Goal: Use online tool/utility: Utilize a website feature to perform a specific function

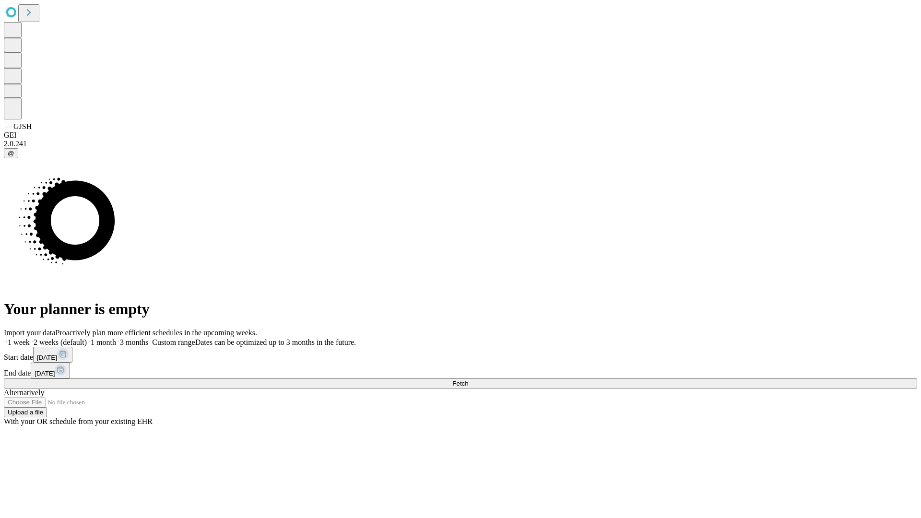
click at [468, 380] on span "Fetch" at bounding box center [461, 383] width 16 height 7
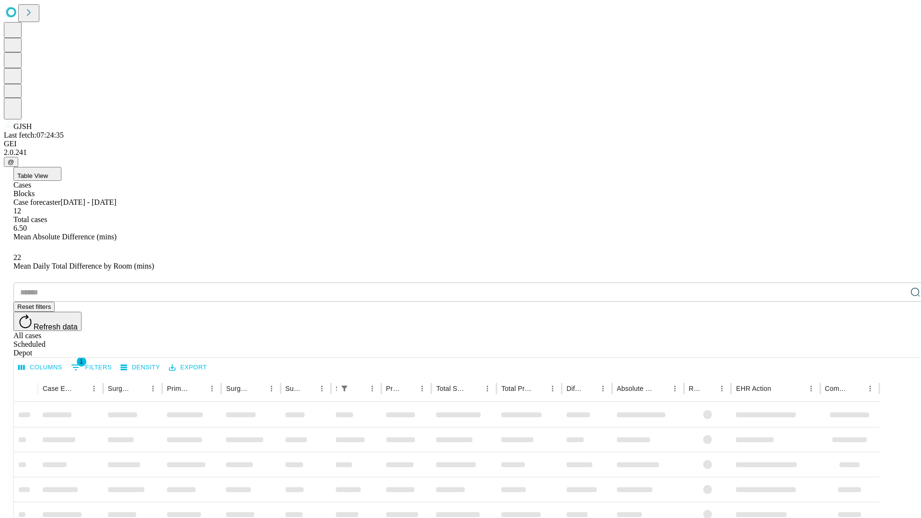
click at [48, 172] on span "Table View" at bounding box center [32, 175] width 31 height 7
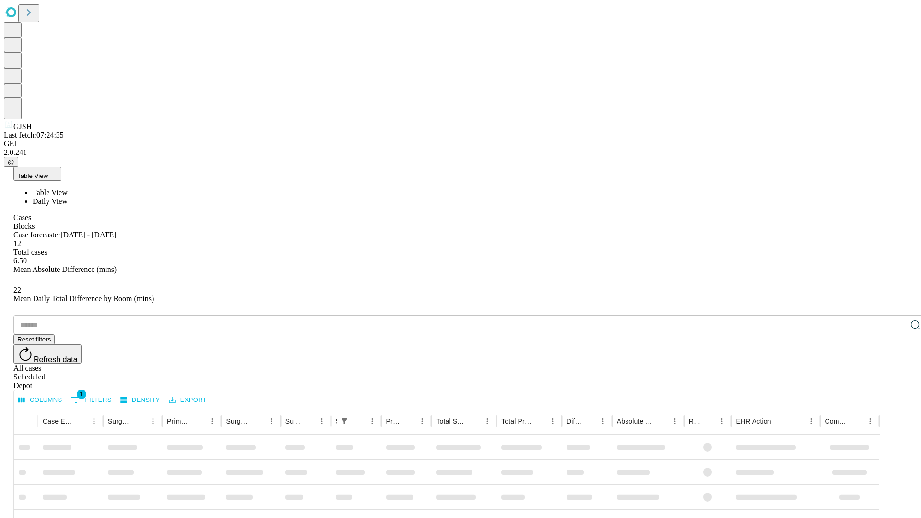
click at [68, 197] on span "Daily View" at bounding box center [50, 201] width 35 height 8
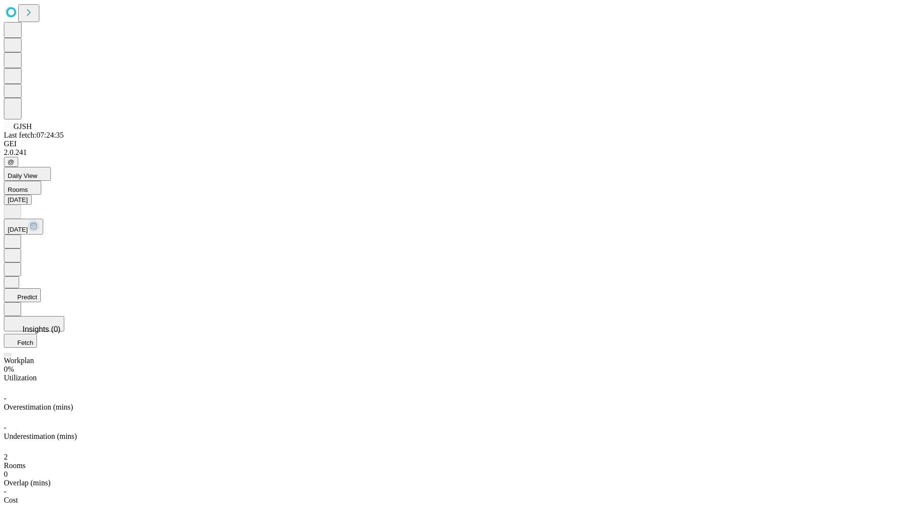
click at [41, 288] on button "Predict" at bounding box center [22, 295] width 37 height 14
